Goal: Task Accomplishment & Management: Use online tool/utility

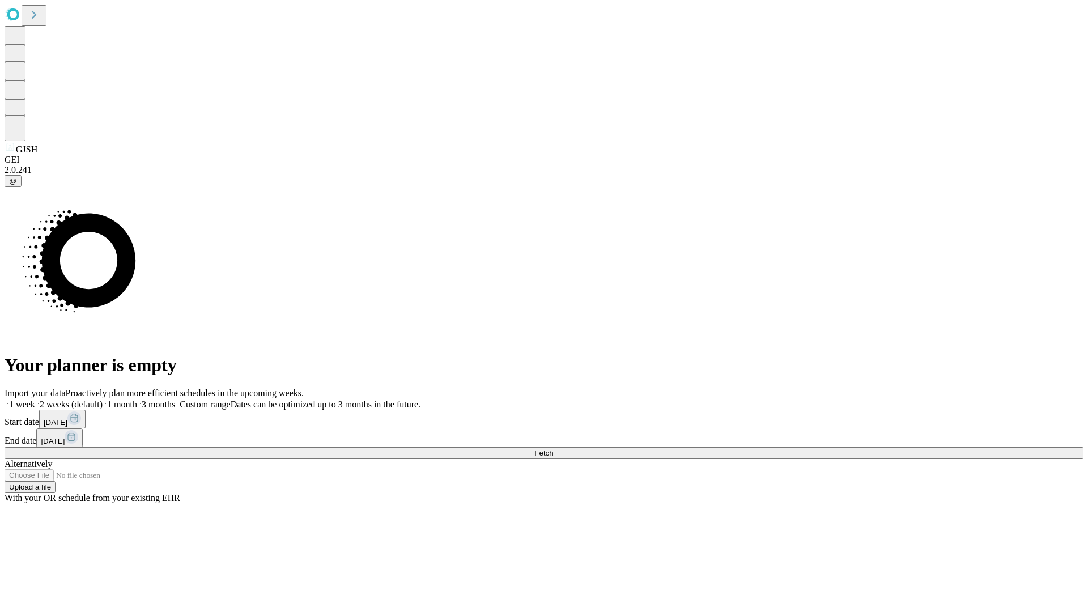
click at [553, 449] on span "Fetch" at bounding box center [543, 453] width 19 height 8
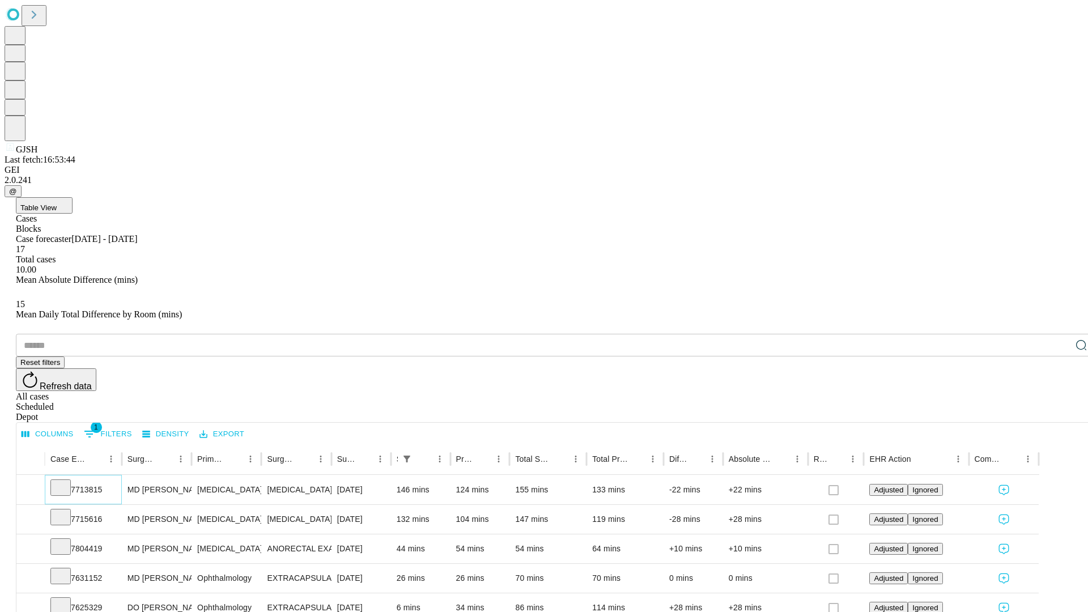
click at [66, 481] on icon at bounding box center [60, 486] width 11 height 11
